Goal: Navigation & Orientation: Find specific page/section

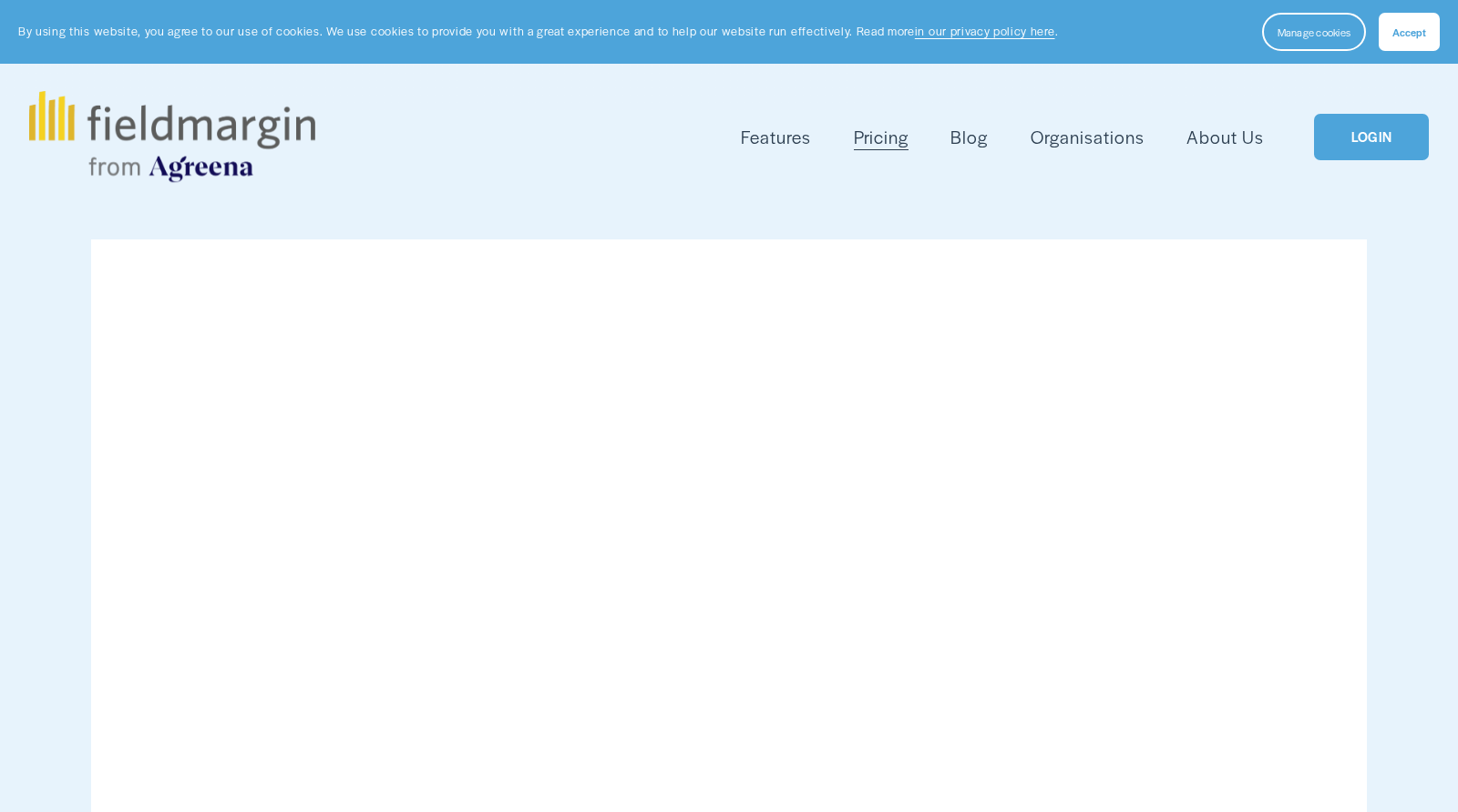
click at [1346, 120] on link "LOGIN" at bounding box center [1372, 138] width 115 height 47
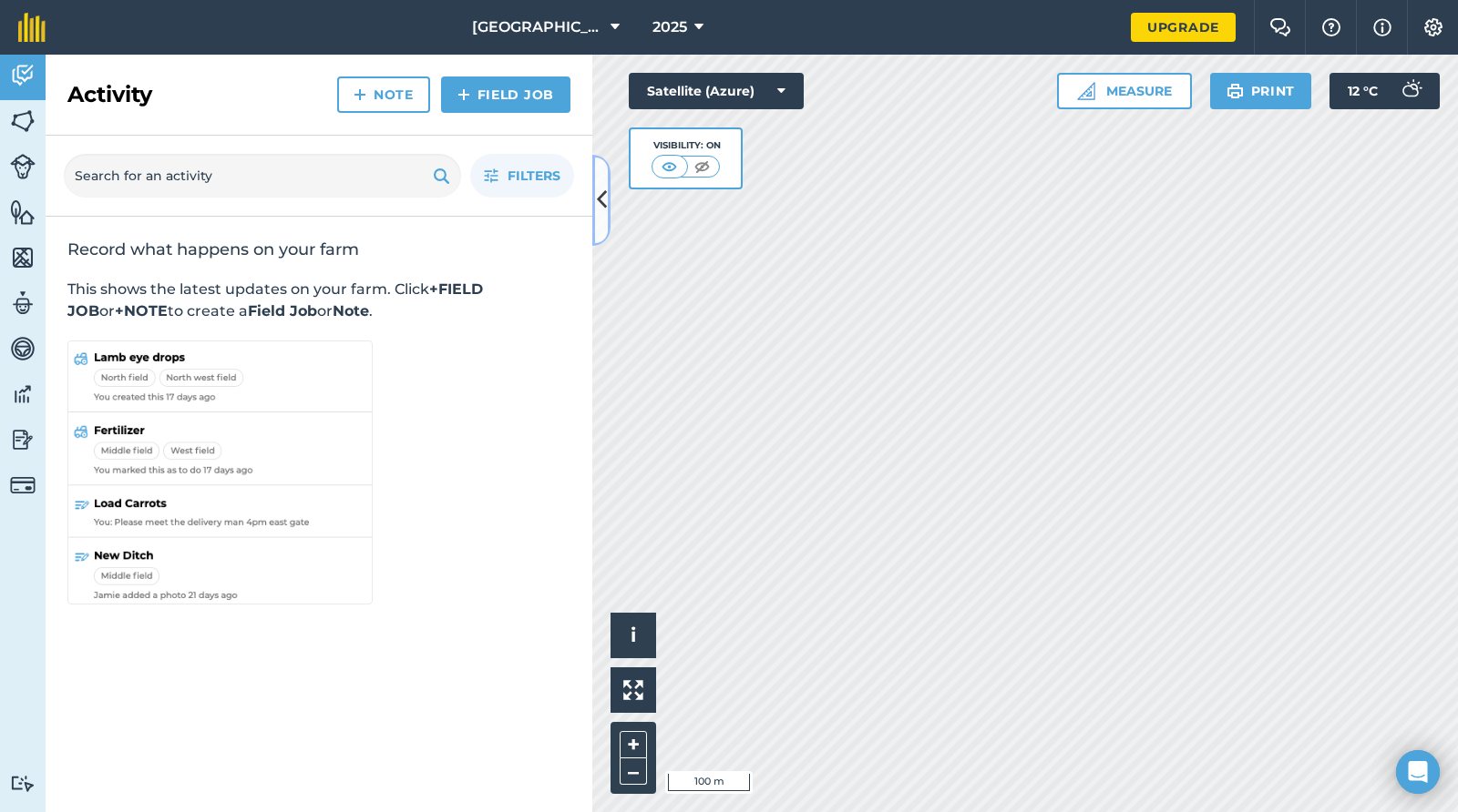
click at [604, 200] on icon at bounding box center [602, 200] width 10 height 32
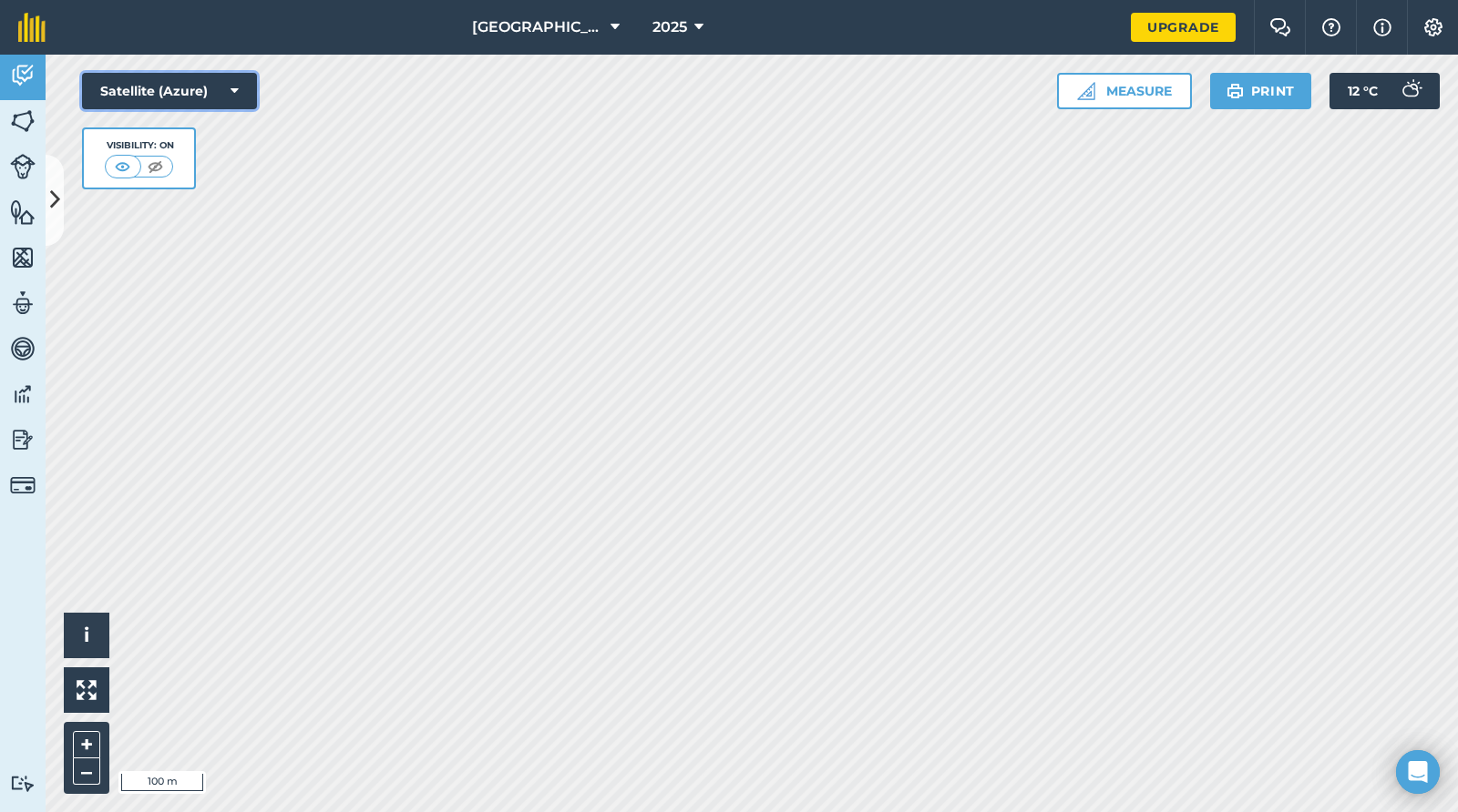
click at [237, 91] on icon at bounding box center [234, 91] width 8 height 19
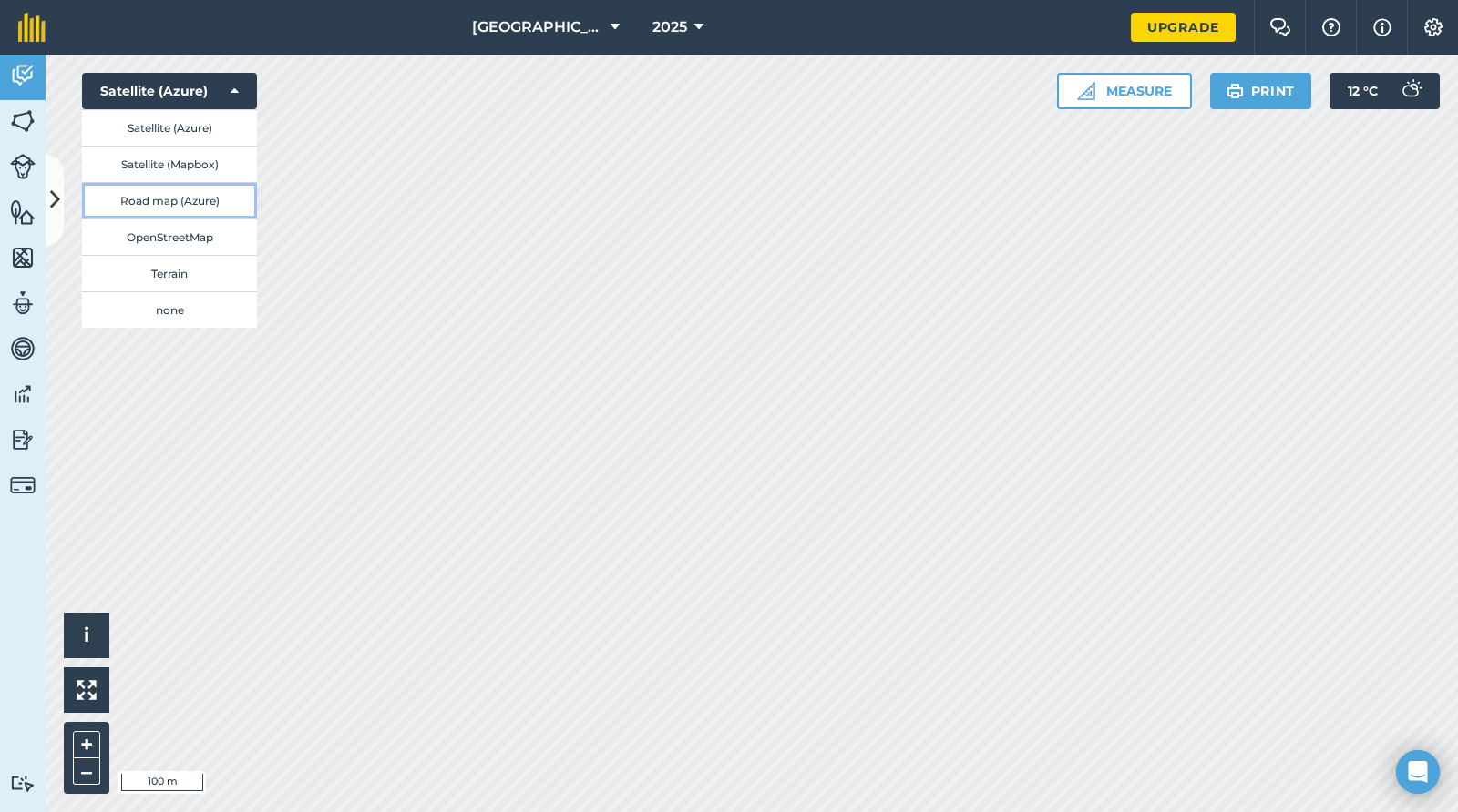
click at [180, 211] on button "Road map (Azure)" at bounding box center [169, 200] width 175 height 36
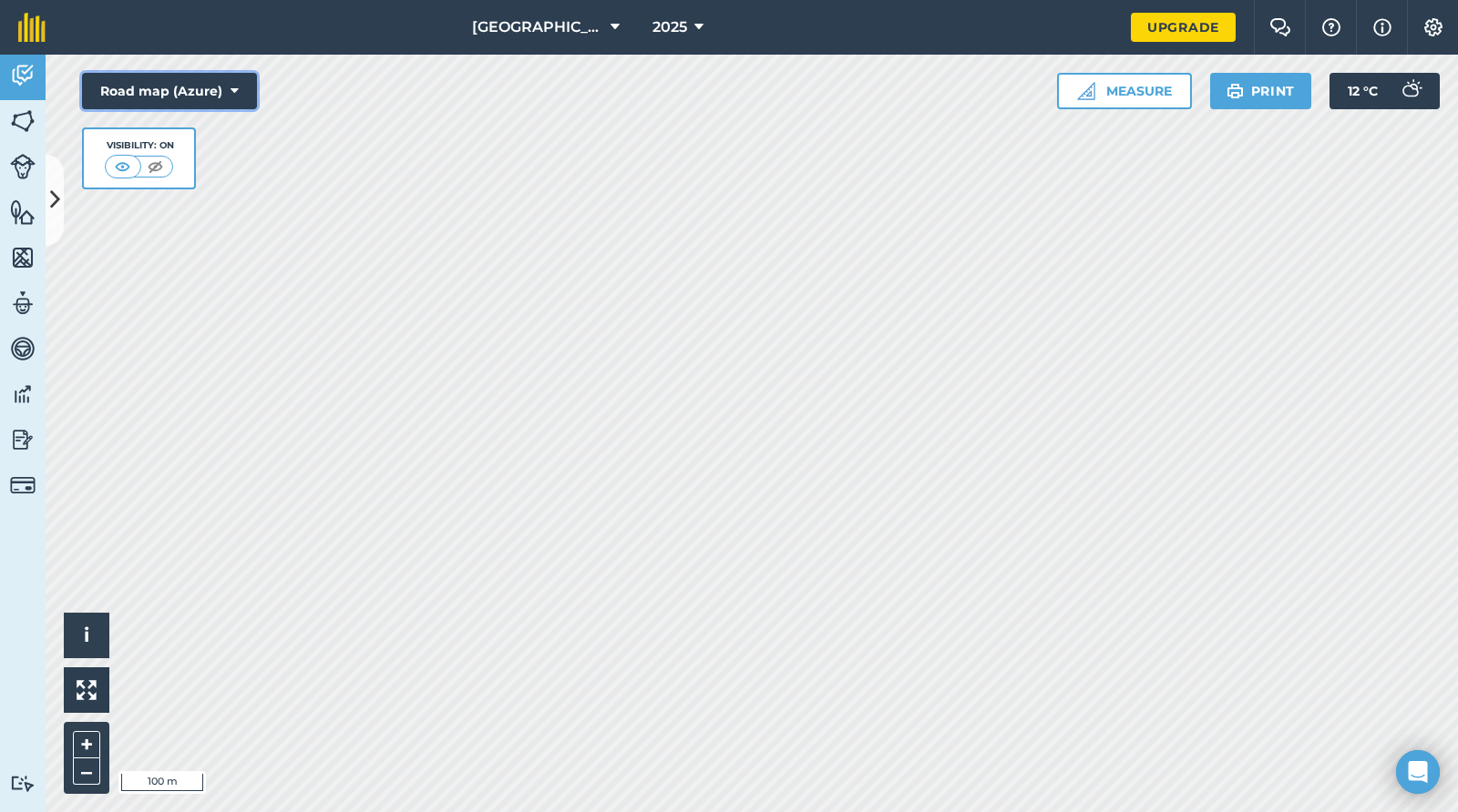
click at [217, 101] on button "Road map (Azure)" at bounding box center [169, 91] width 175 height 36
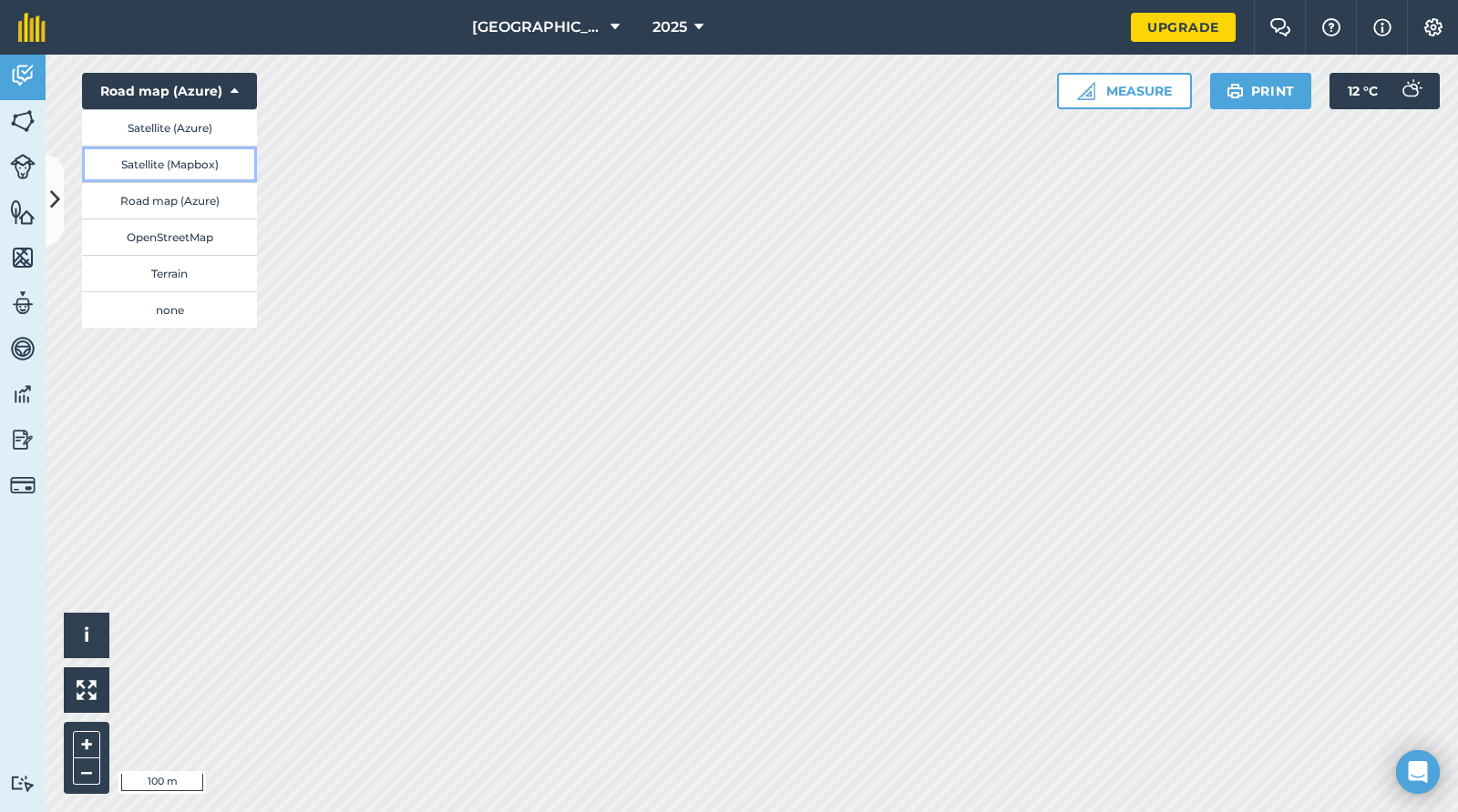
click at [182, 165] on button "Satellite (Mapbox)" at bounding box center [169, 163] width 175 height 36
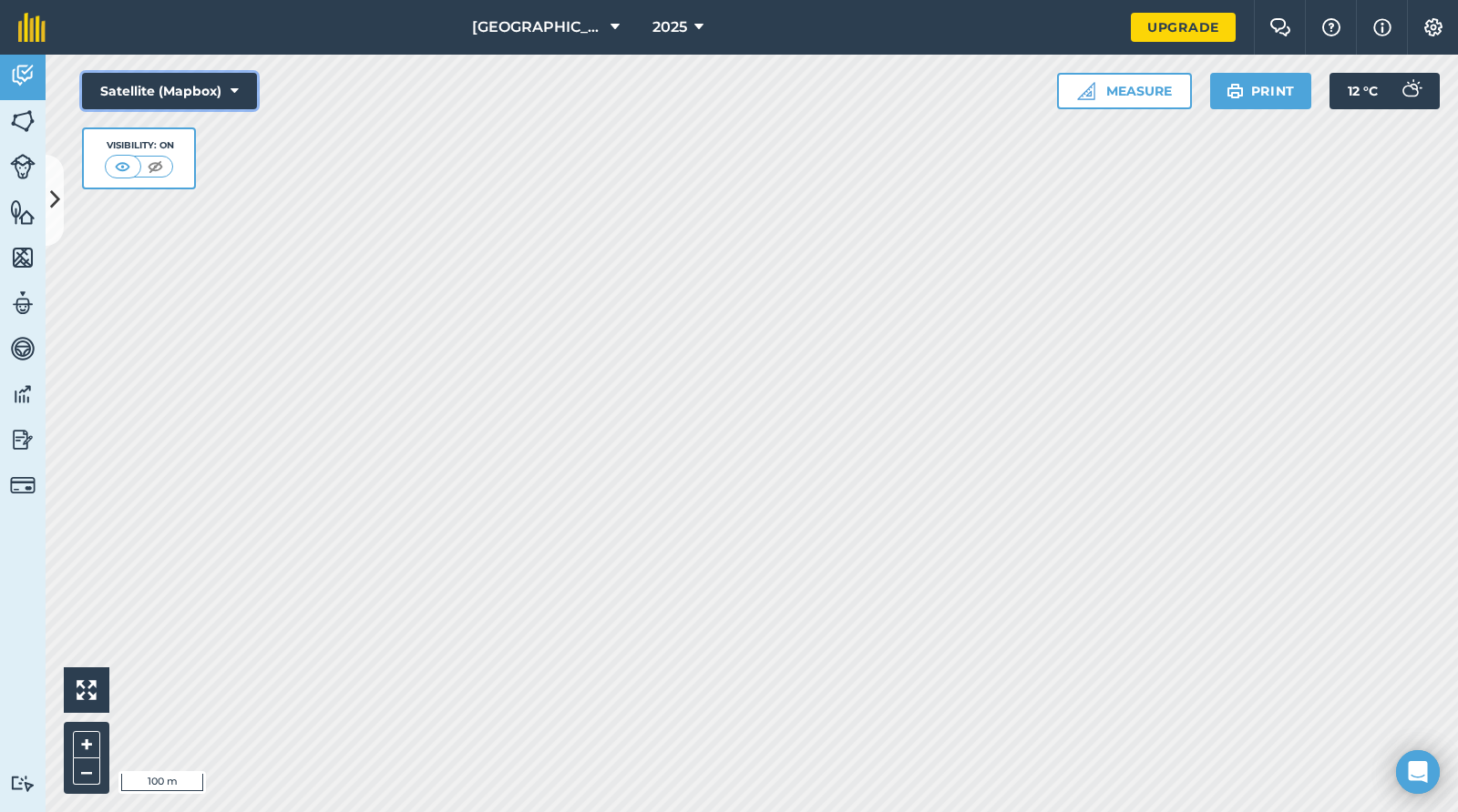
click at [175, 89] on button "Satellite (Mapbox)" at bounding box center [169, 91] width 175 height 36
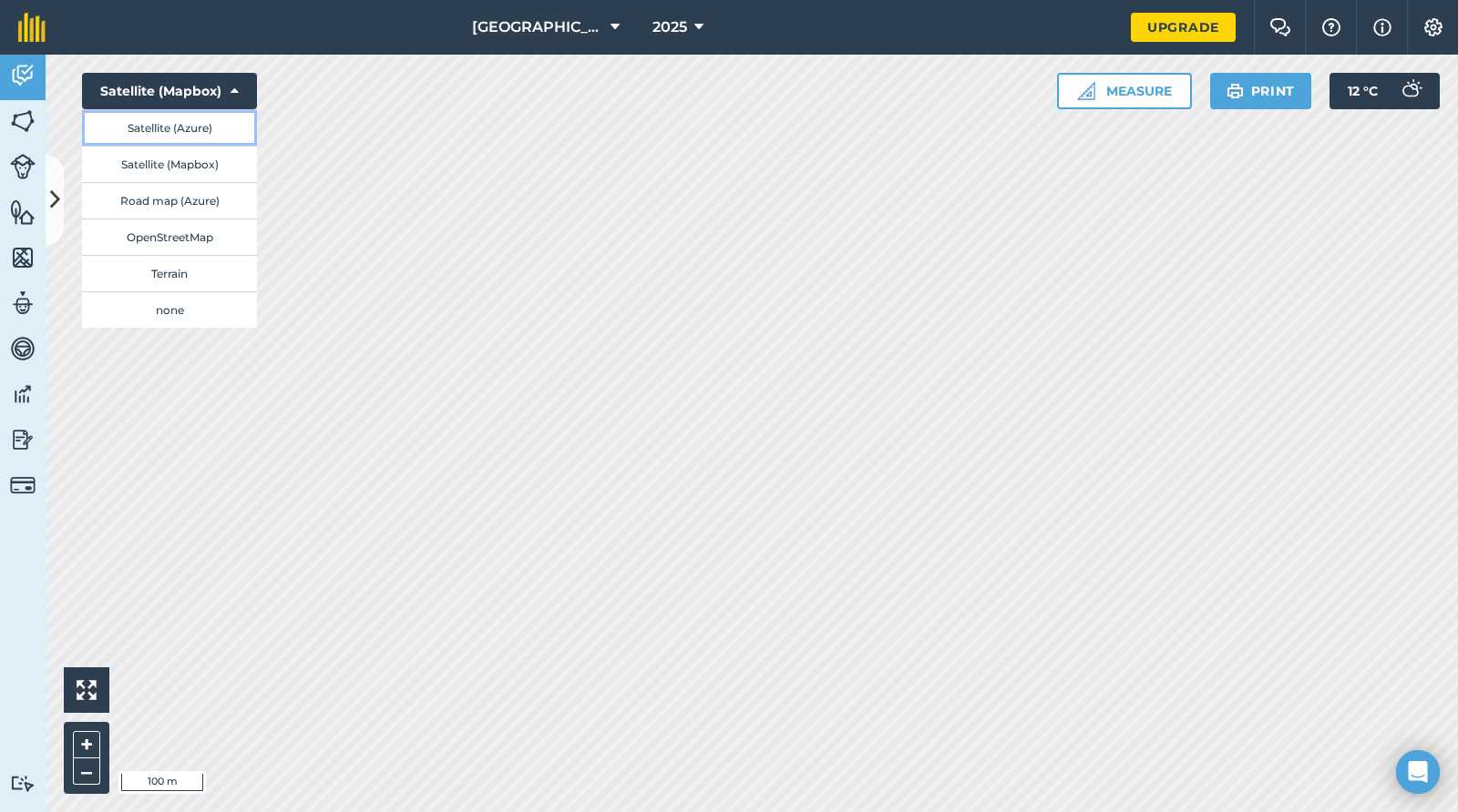
click at [170, 128] on button "Satellite (Azure)" at bounding box center [169, 127] width 175 height 36
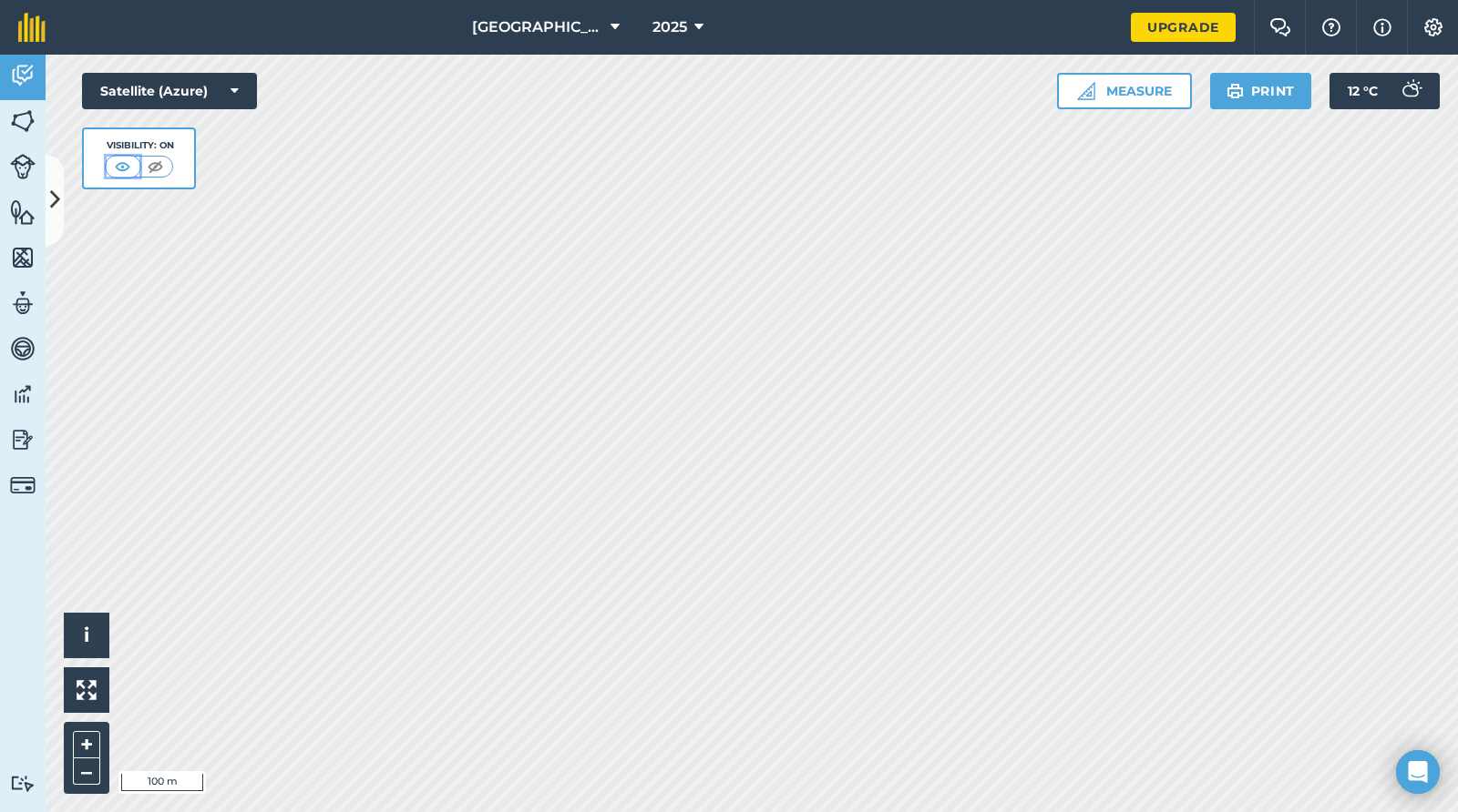
click at [130, 169] on img at bounding box center [122, 166] width 22 height 19
click at [147, 169] on img at bounding box center [154, 166] width 22 height 19
click at [123, 169] on img at bounding box center [123, 166] width 22 height 19
click at [694, 20] on icon at bounding box center [698, 27] width 9 height 21
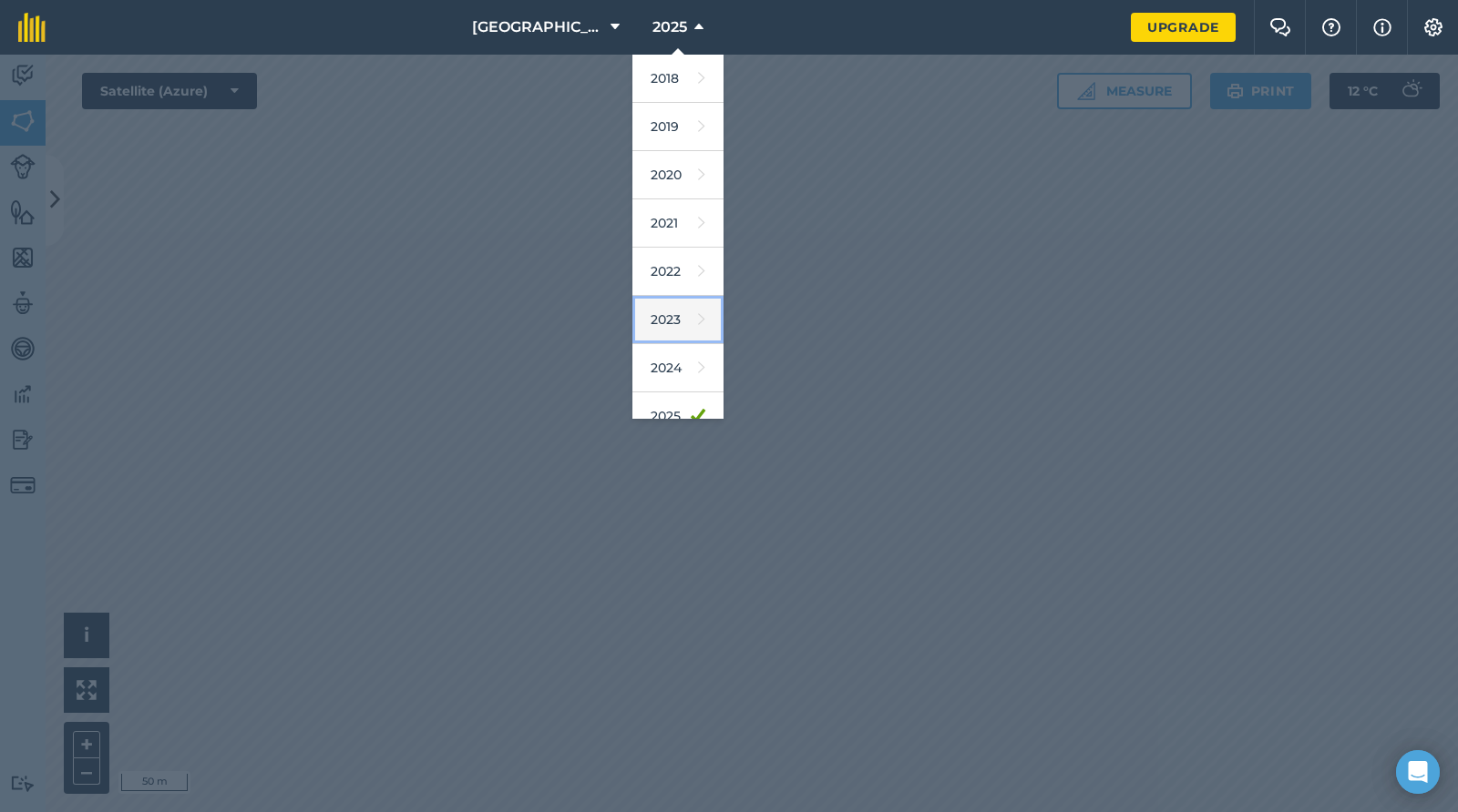
click at [662, 309] on link "2023" at bounding box center [678, 319] width 91 height 48
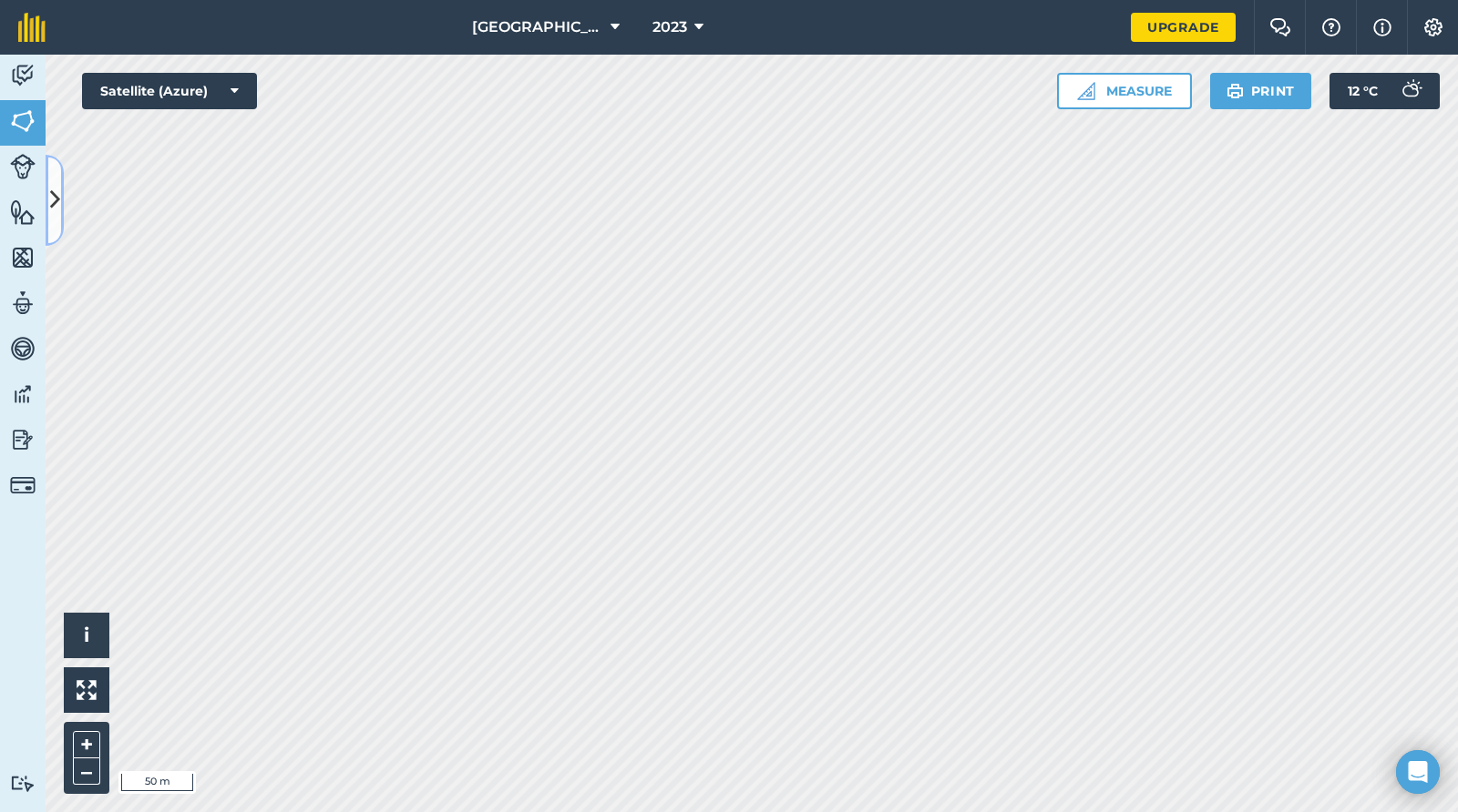
click at [57, 195] on icon at bounding box center [55, 200] width 10 height 32
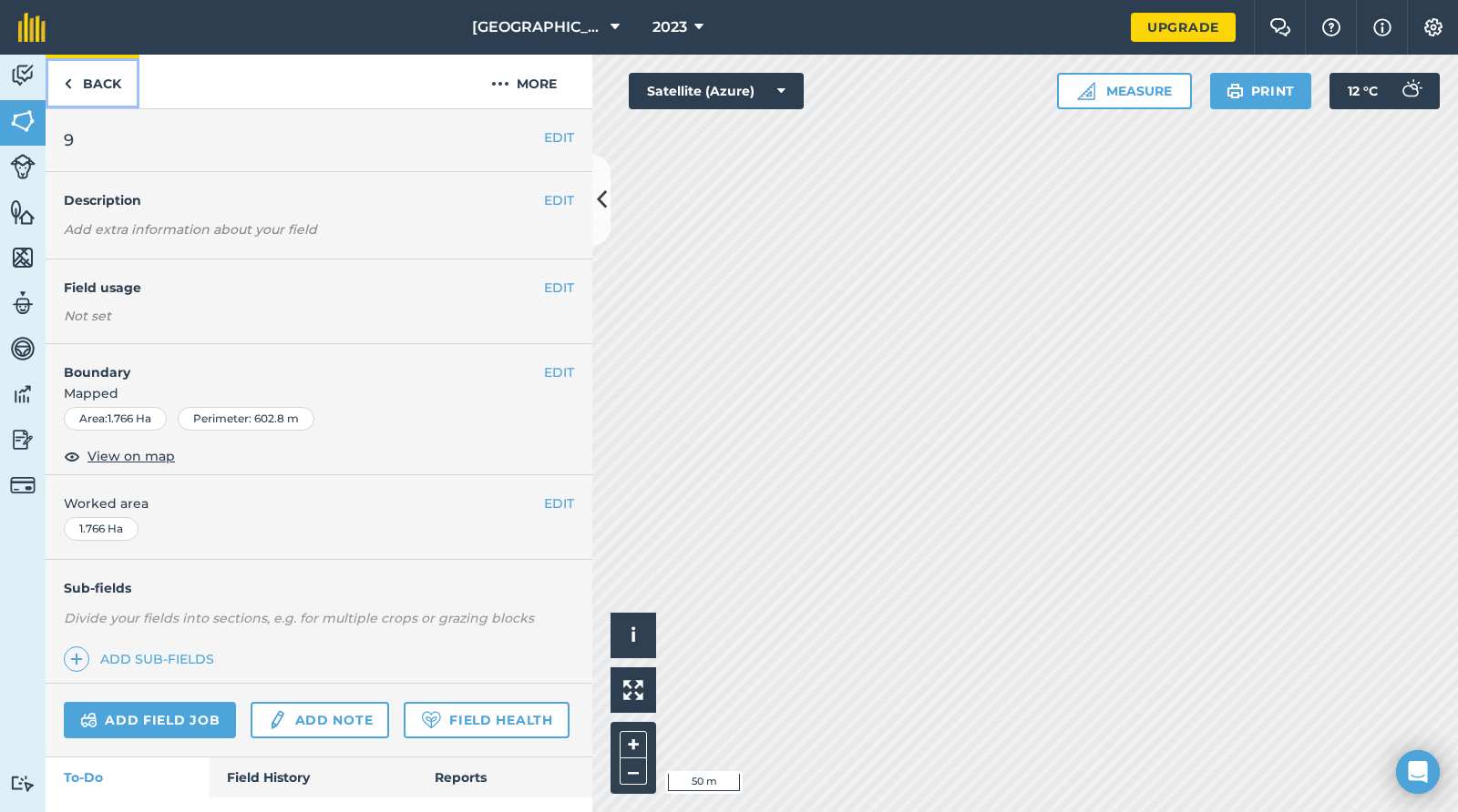
click at [90, 90] on link "Back" at bounding box center [93, 81] width 94 height 54
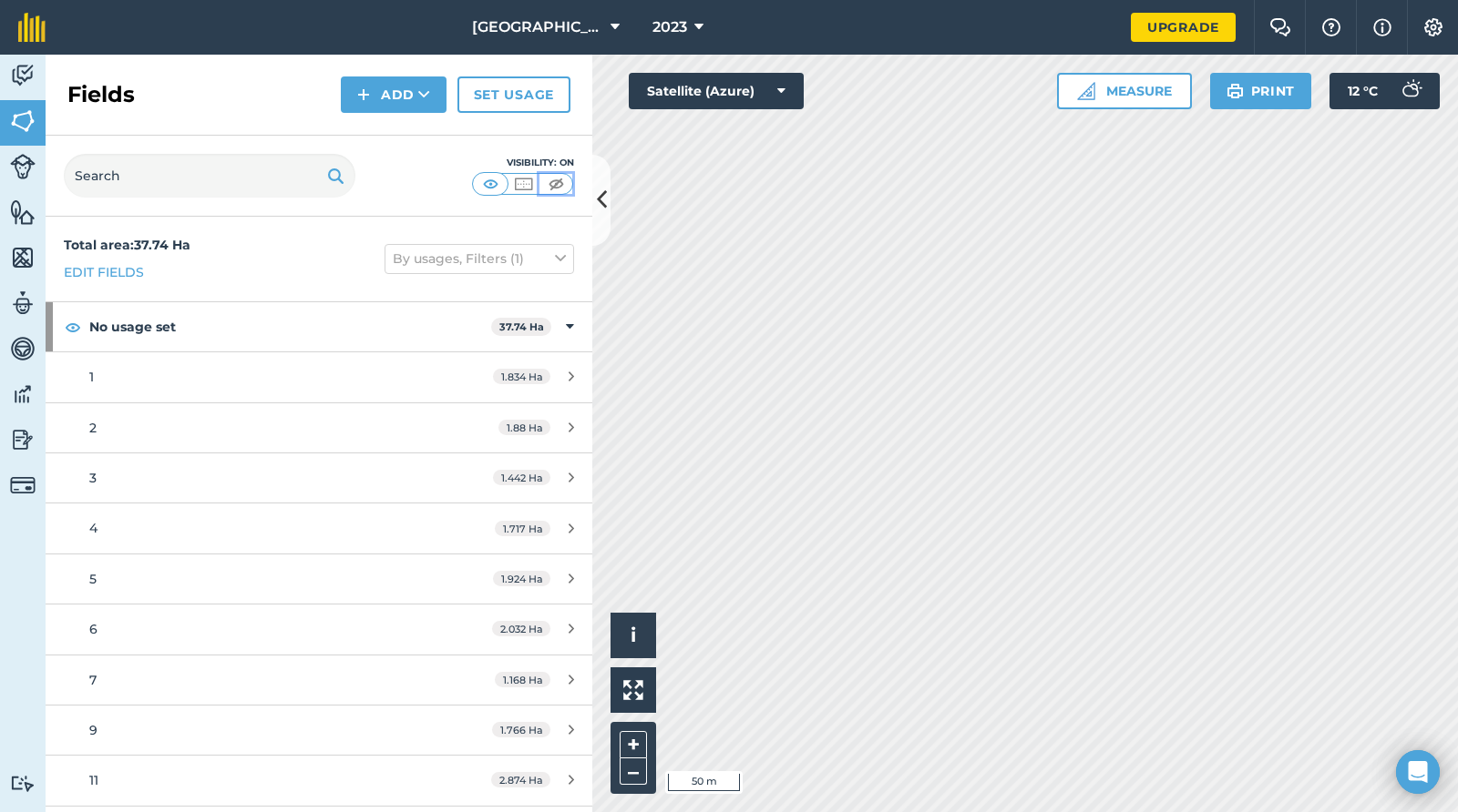
click at [557, 189] on img at bounding box center [556, 183] width 22 height 19
click at [677, 40] on button "2023" at bounding box center [678, 27] width 65 height 55
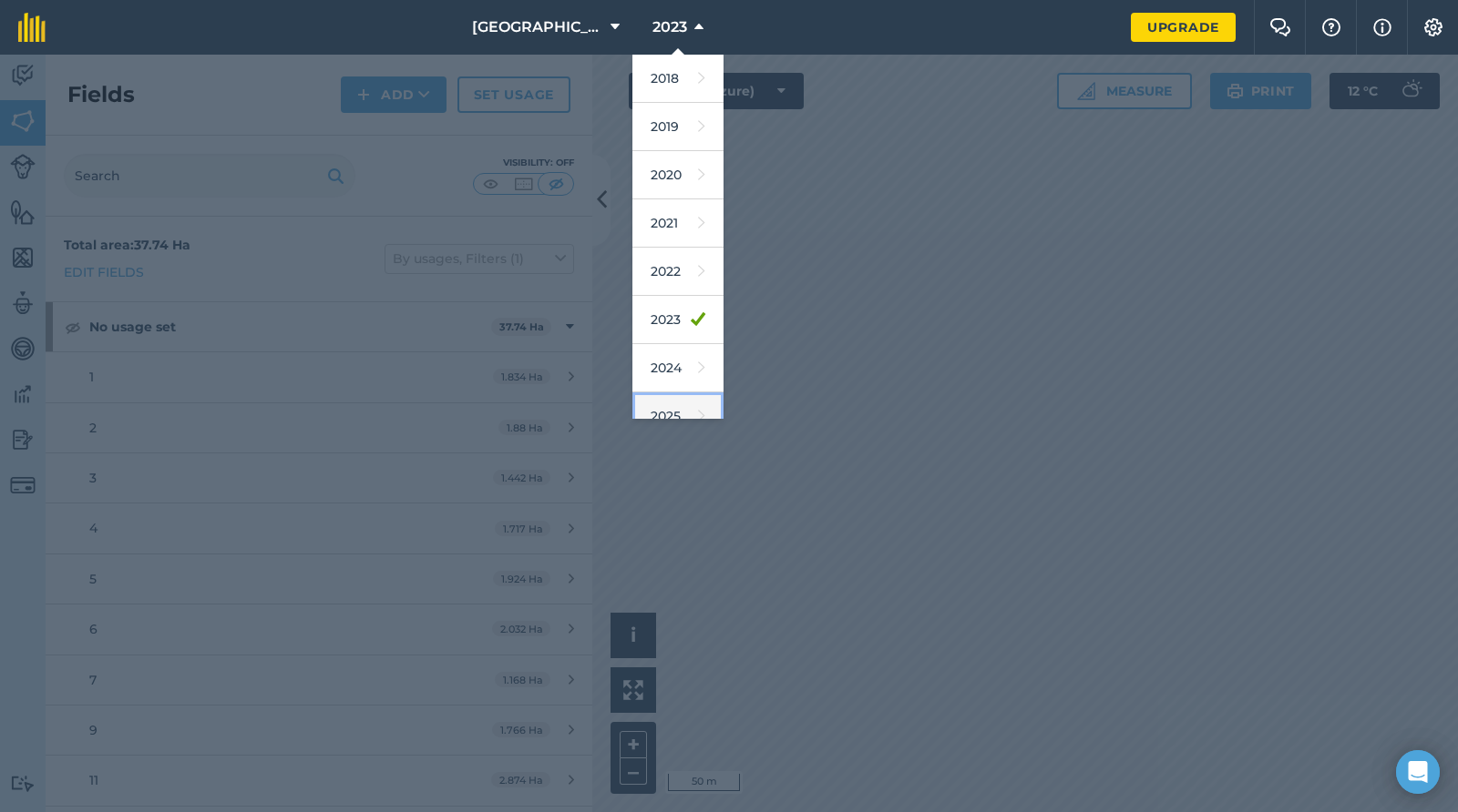
click at [666, 405] on link "2025" at bounding box center [678, 416] width 91 height 48
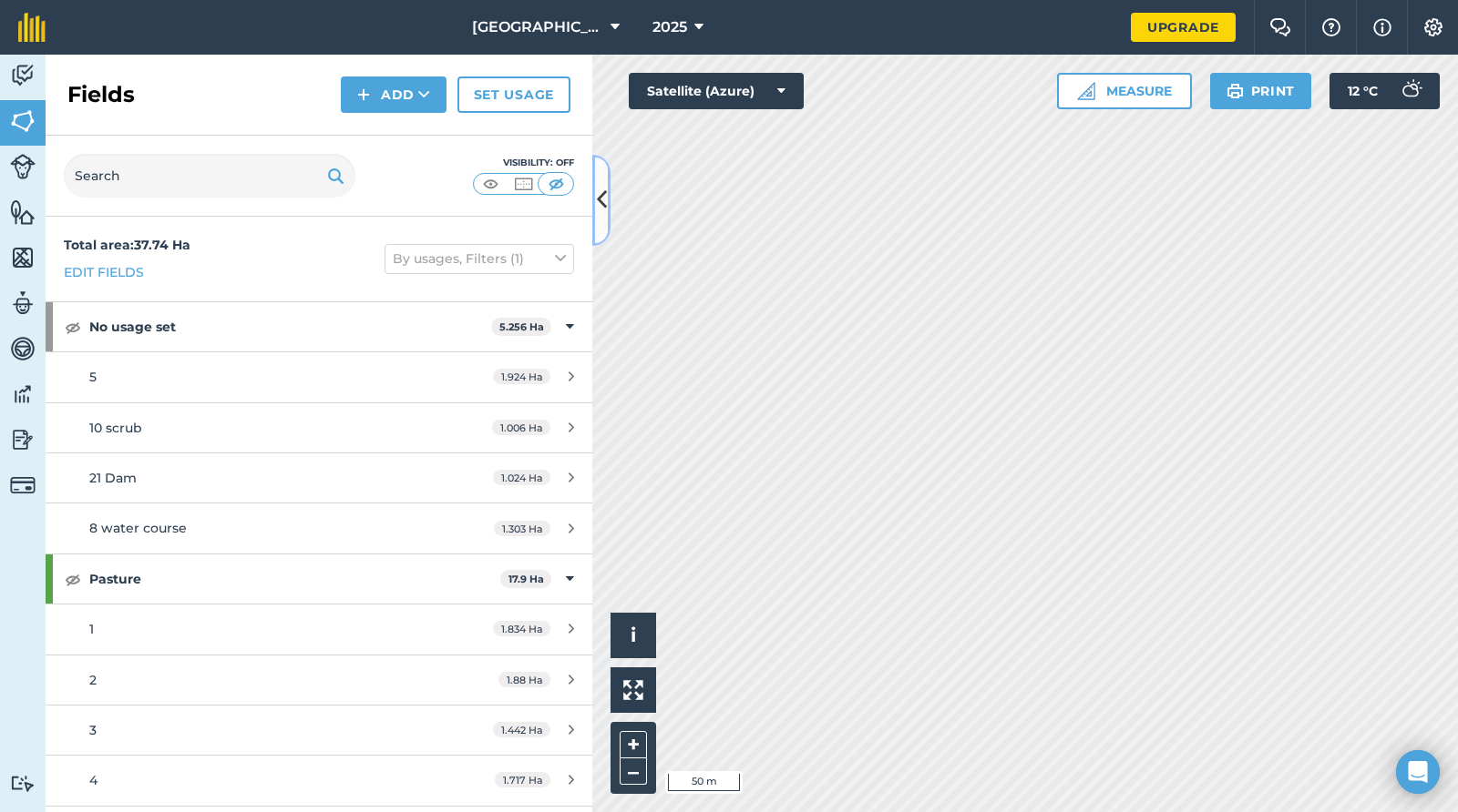
click at [596, 221] on button at bounding box center [602, 200] width 19 height 91
